Goal: Task Accomplishment & Management: Complete application form

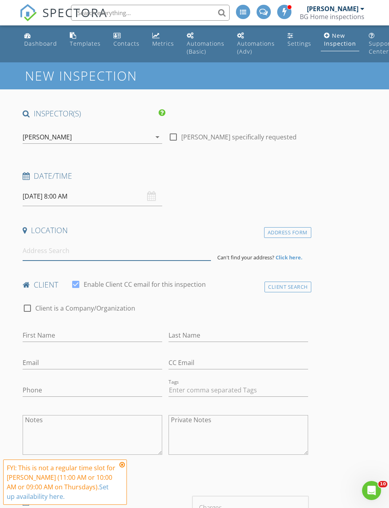
click at [81, 251] on input at bounding box center [117, 250] width 188 height 19
click at [64, 250] on input at bounding box center [117, 250] width 188 height 19
paste input "32 Hilltop Ln #2, Easton, MA 02375"
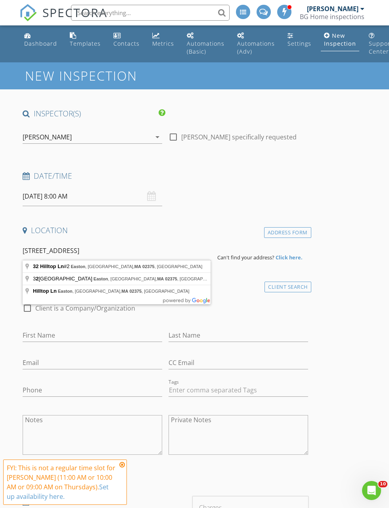
type input "32 Hilltop Ln #2, Easton, South Easton, MA 02375, USA"
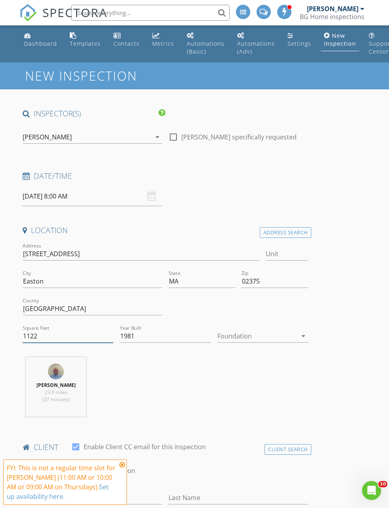
click at [55, 333] on input "1122" at bounding box center [68, 335] width 91 height 13
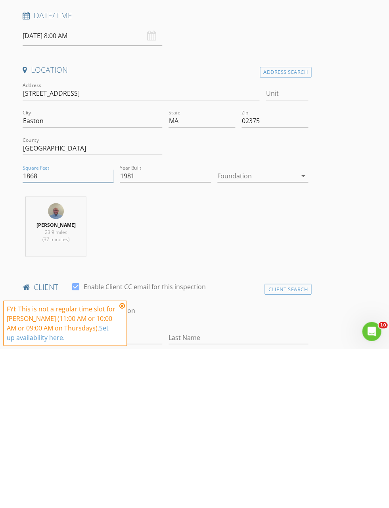
type input "1868"
click at [219, 356] on div "Brett Garceau 23.9 miles (37 minutes)" at bounding box center [165, 389] width 292 height 66
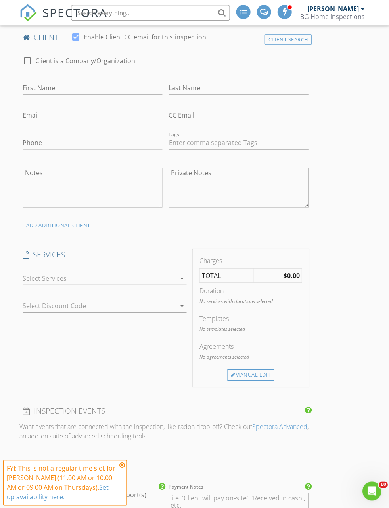
click at [148, 276] on div at bounding box center [99, 277] width 153 height 13
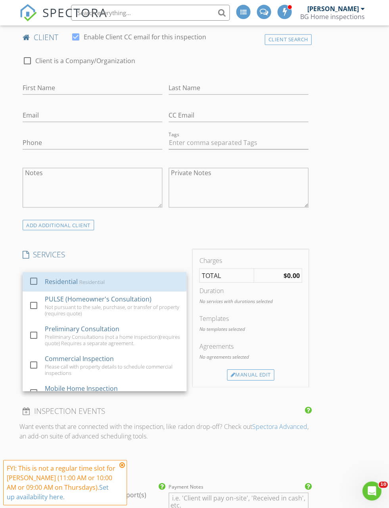
click at [91, 279] on div "Residential" at bounding box center [91, 281] width 25 height 6
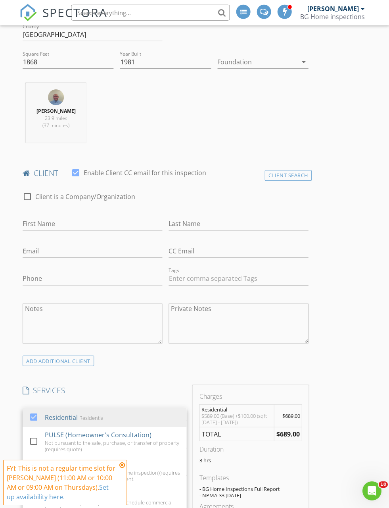
scroll to position [0, 0]
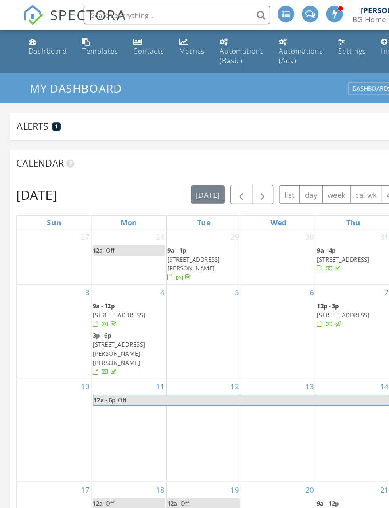
scroll to position [4, 4]
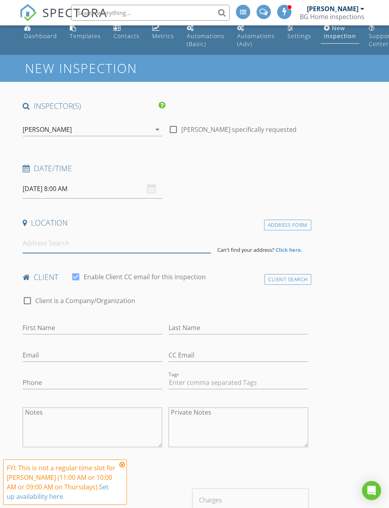
click at [90, 246] on input at bounding box center [117, 242] width 188 height 19
click at [83, 246] on input at bounding box center [117, 243] width 188 height 19
paste input "5 Douglas Dr, Ayer, MA 01432"
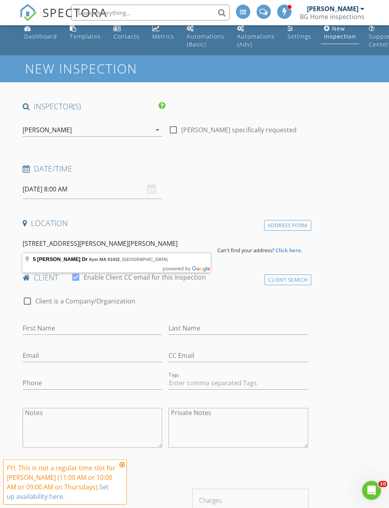
type input "5 Douglas Dr, Ayer, MA 01432, USA"
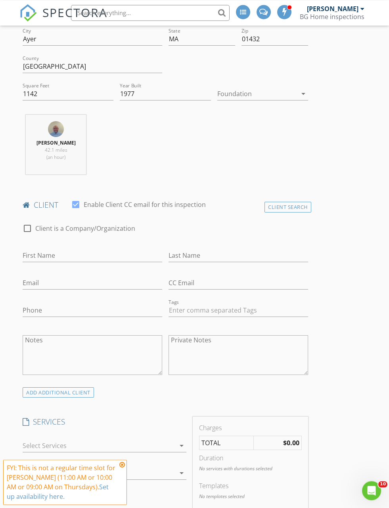
scroll to position [381, 0]
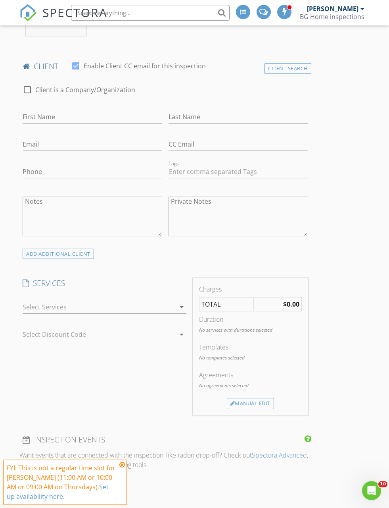
click at [117, 303] on div at bounding box center [99, 306] width 153 height 13
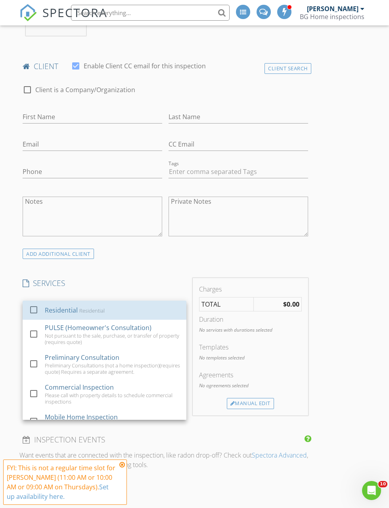
click at [108, 312] on div "Residential Residential" at bounding box center [112, 310] width 135 height 16
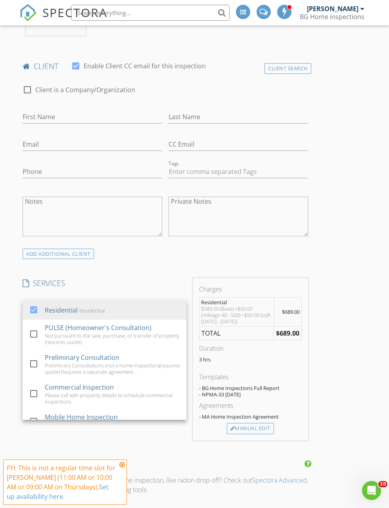
click at [334, 236] on div "INSPECTOR(S) check_box Brett Garceau PRIMARY Brett Garceau arrow_drop_down chec…" at bounding box center [194, 473] width 350 height 1490
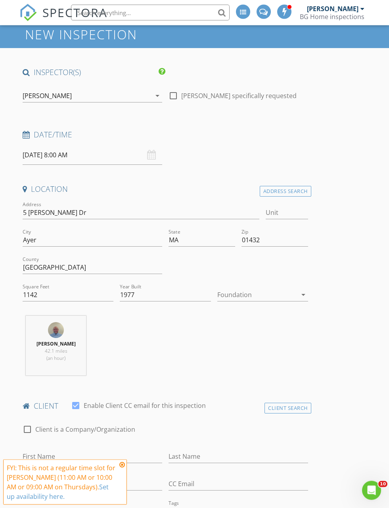
scroll to position [0, 0]
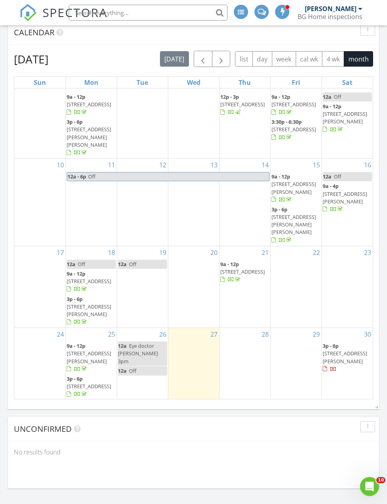
scroll to position [114, 0]
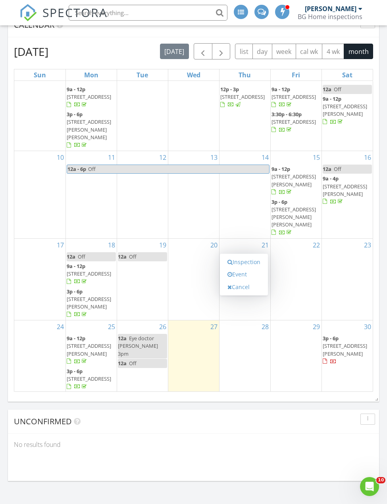
click at [242, 274] on link "Event" at bounding box center [243, 274] width 41 height 13
click at [292, 425] on div at bounding box center [193, 252] width 387 height 504
click at [251, 324] on div "28" at bounding box center [244, 357] width 51 height 72
click at [253, 259] on link "Inspection" at bounding box center [243, 262] width 41 height 13
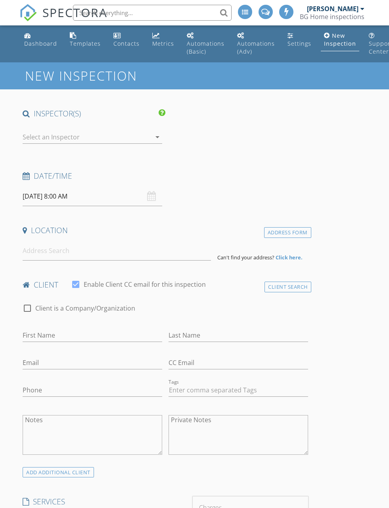
select select "7"
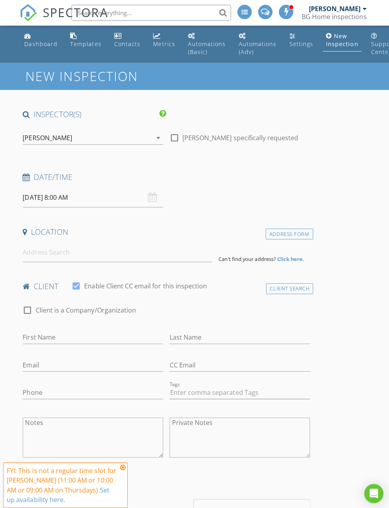
click at [96, 196] on input "[DATE] 8:00 AM" at bounding box center [93, 196] width 140 height 19
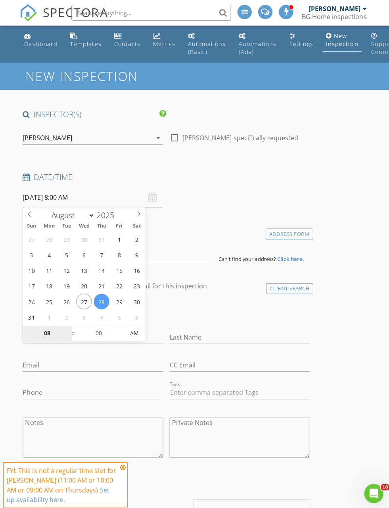
click at [56, 330] on input "08" at bounding box center [47, 331] width 49 height 16
type input "9"
type input "[DATE] 9:00 AM"
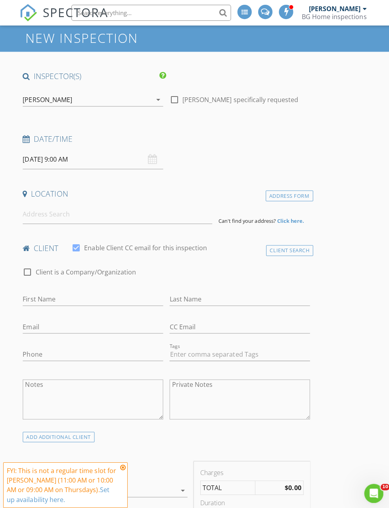
scroll to position [152, 0]
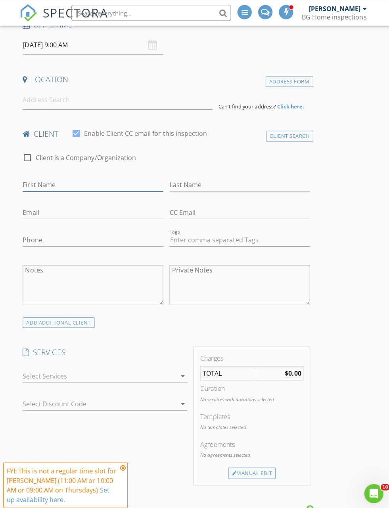
click at [80, 185] on input "First Name" at bounding box center [93, 183] width 140 height 13
type input "Mike"
click at [223, 182] on input "Last Name" at bounding box center [239, 183] width 140 height 13
type input "Imbrogna"
click at [110, 206] on input "Email" at bounding box center [93, 210] width 140 height 13
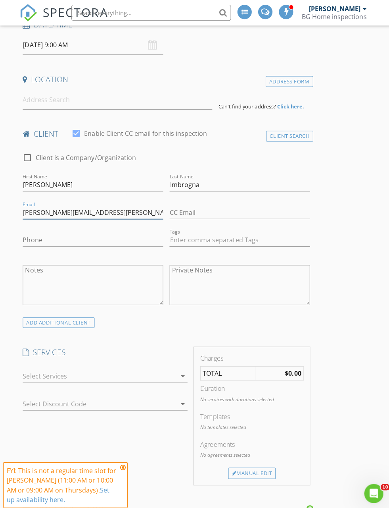
type input "Michael.imbrogna@gmail.com"
click at [83, 240] on input "Phone" at bounding box center [93, 238] width 140 height 13
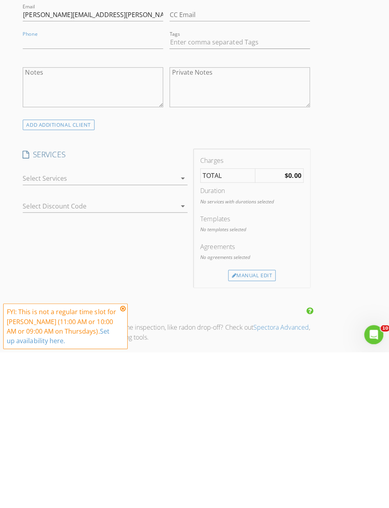
click at [130, 329] on div at bounding box center [99, 335] width 153 height 13
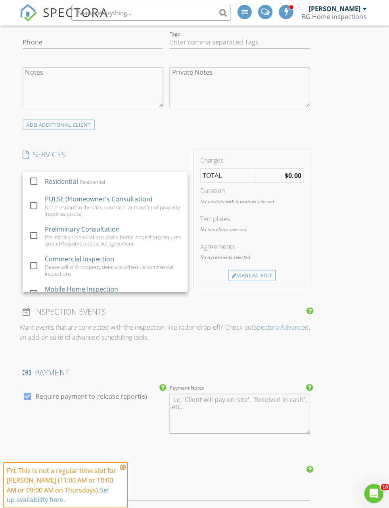
click at [107, 177] on div "Residential Residential" at bounding box center [112, 180] width 135 height 16
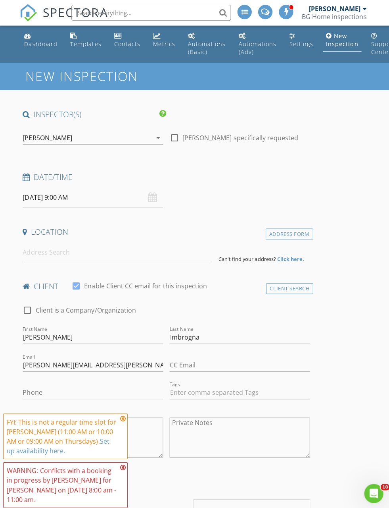
scroll to position [268, 0]
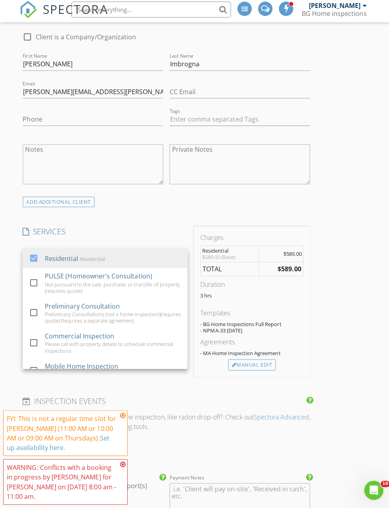
click at [359, 141] on div "INSPECTOR(S) check_box Brett Garceau PRIMARY Brett Garceau arrow_drop_down chec…" at bounding box center [194, 497] width 350 height 1315
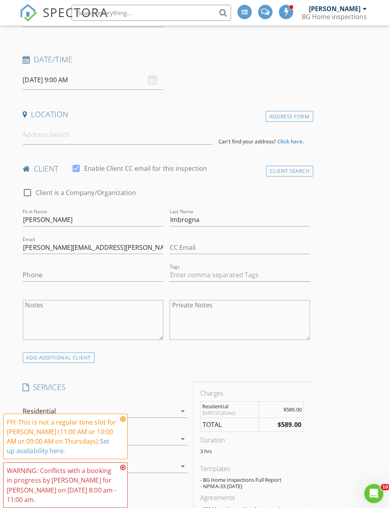
scroll to position [114, 0]
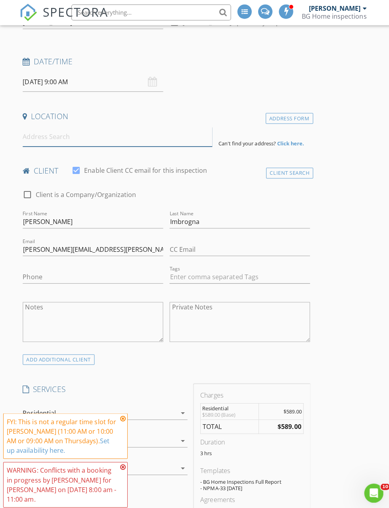
click at [114, 141] on input at bounding box center [117, 136] width 188 height 19
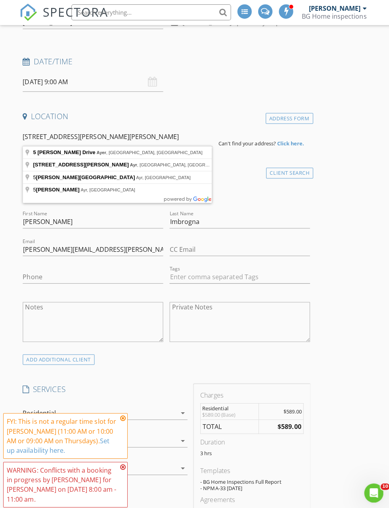
type input "5 Douglas Drive, Ayer, MA, USA"
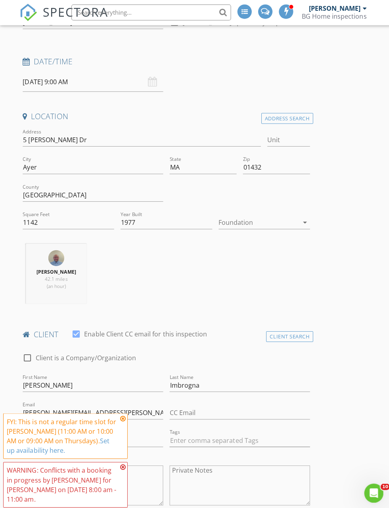
click at [123, 415] on icon at bounding box center [122, 416] width 6 height 6
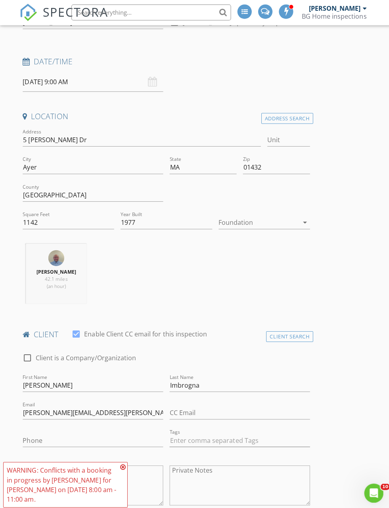
click at [124, 465] on icon at bounding box center [122, 464] width 6 height 6
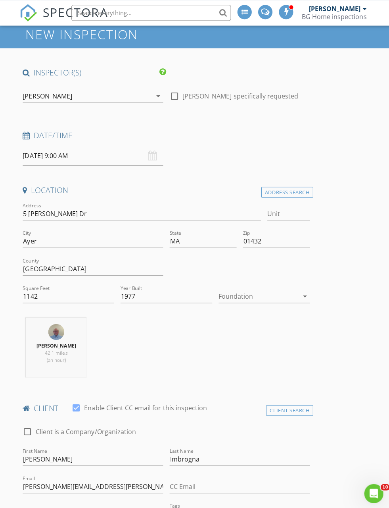
scroll to position [40, 0]
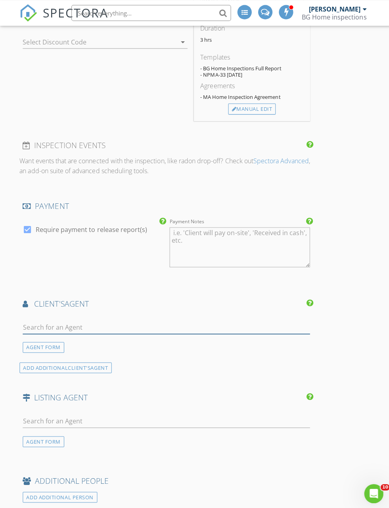
click at [152, 321] on input "text" at bounding box center [166, 324] width 286 height 13
type input "Neha"
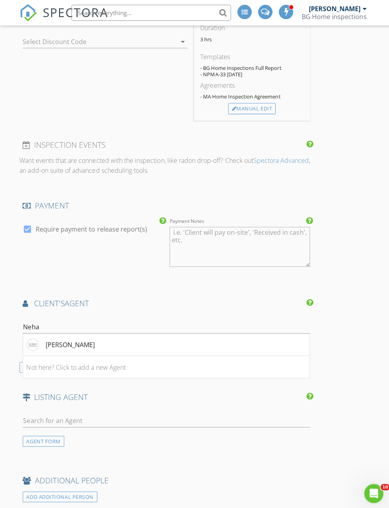
click at [92, 337] on li "Neha Patel" at bounding box center [165, 342] width 285 height 22
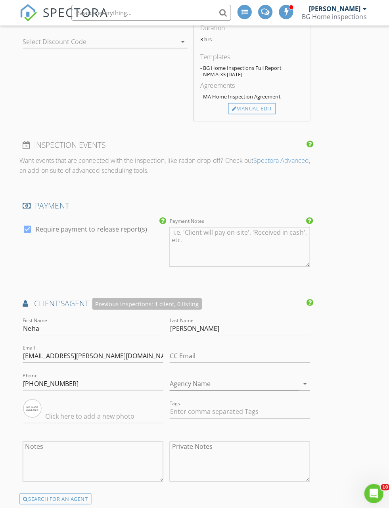
click at [349, 193] on div "INSPECTOR(S) check_box Brett Garceau PRIMARY Brett Garceau arrow_drop_down chec…" at bounding box center [194, 228] width 350 height 1641
click at [350, 188] on div "INSPECTOR(S) check_box Brett Garceau PRIMARY Brett Garceau arrow_drop_down chec…" at bounding box center [194, 228] width 350 height 1641
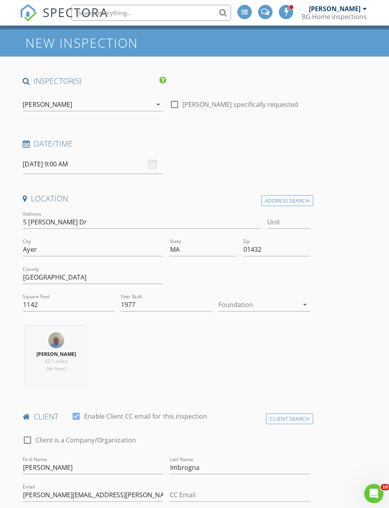
scroll to position [0, 0]
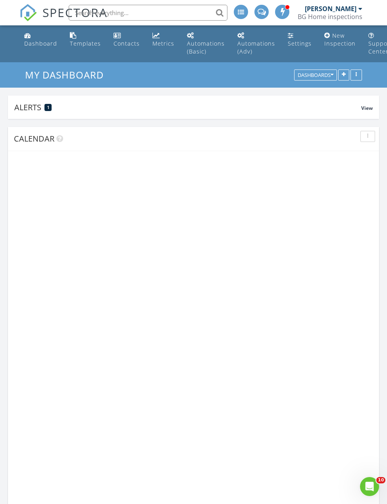
scroll to position [742, 387]
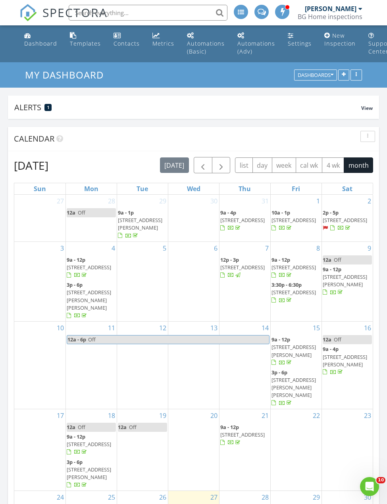
click at [190, 14] on input "text" at bounding box center [148, 13] width 159 height 16
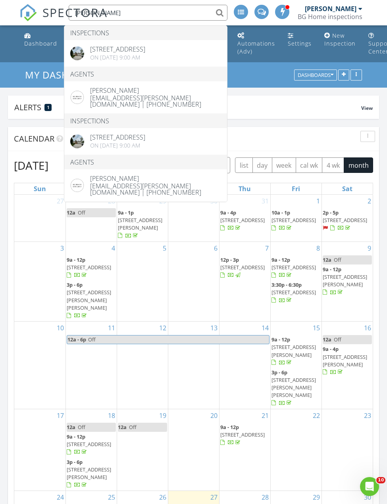
type input "[PERSON_NAME]"
click at [352, 423] on div at bounding box center [347, 429] width 51 height 13
